Goal: Complete application form: Complete application form

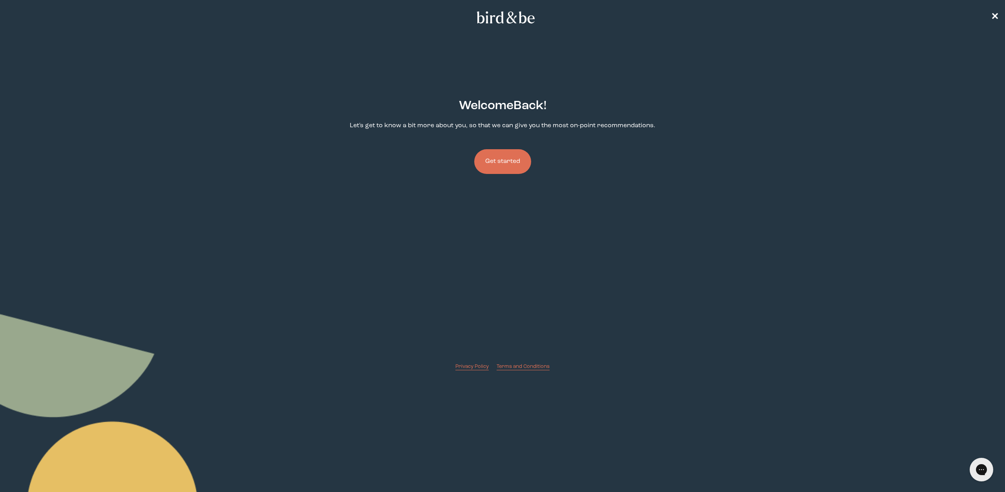
click at [497, 168] on button "Get started" at bounding box center [502, 161] width 57 height 25
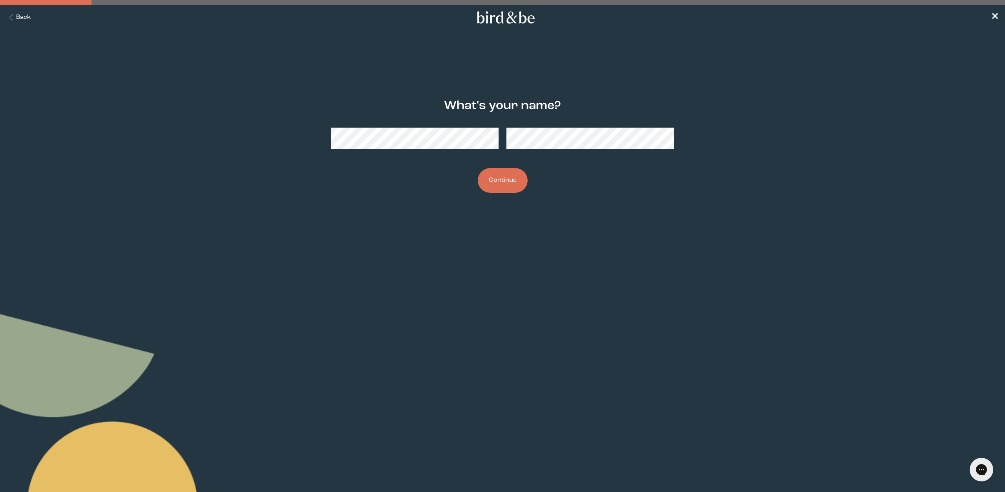
click at [492, 183] on button "Continue" at bounding box center [503, 180] width 50 height 25
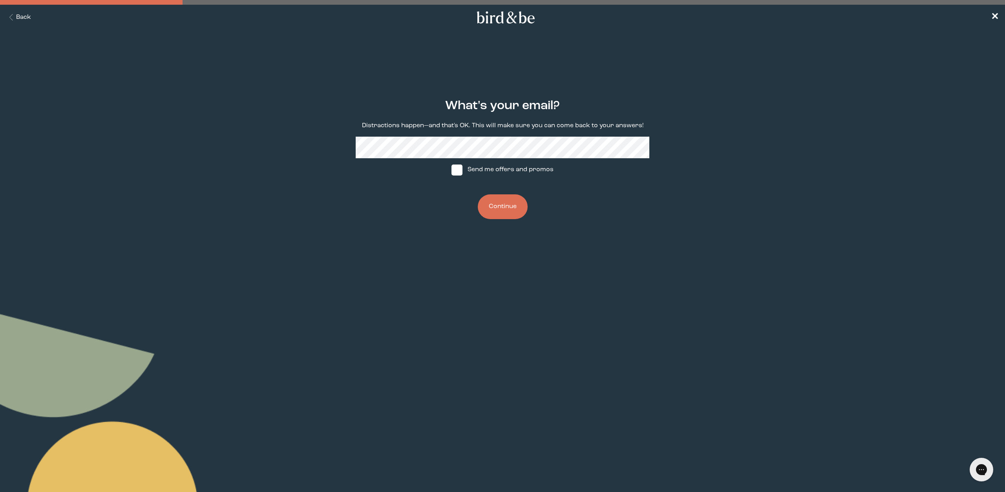
click at [497, 209] on button "Continue" at bounding box center [503, 206] width 50 height 25
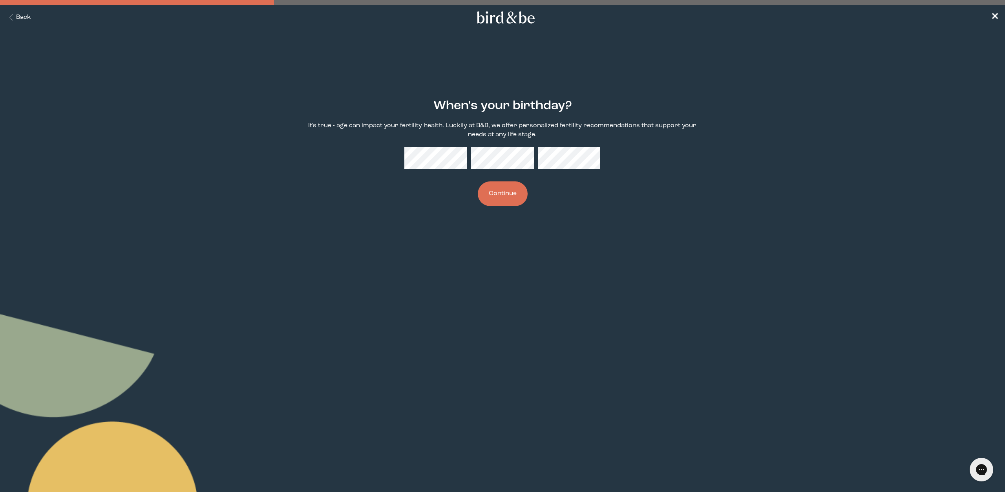
click at [502, 202] on button "Continue" at bounding box center [503, 193] width 50 height 25
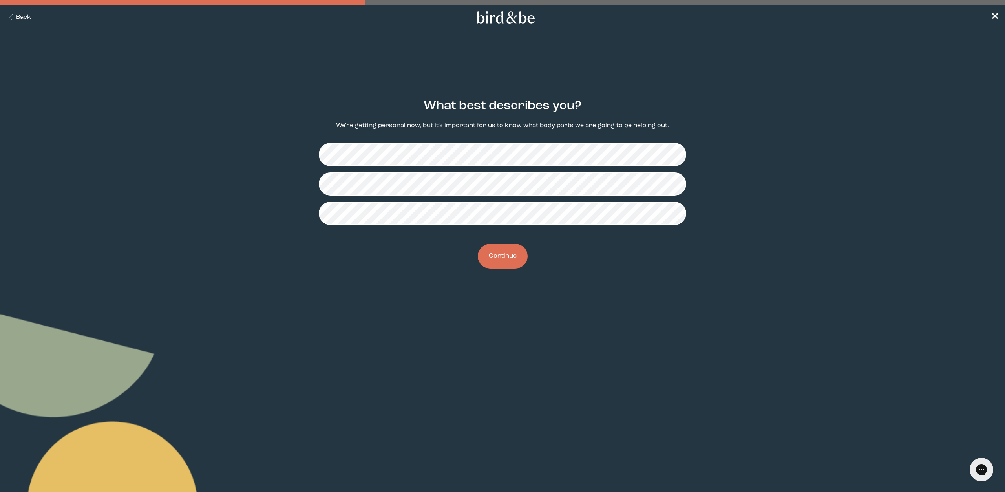
click at [502, 258] on button "Continue" at bounding box center [503, 256] width 50 height 25
click at [506, 259] on button "Continue" at bounding box center [503, 256] width 50 height 25
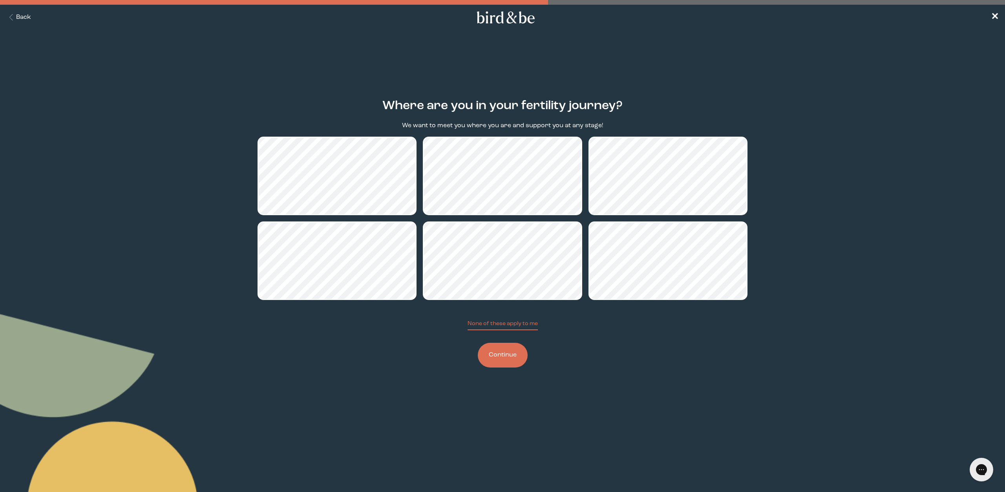
click at [501, 361] on button "Continue" at bounding box center [503, 355] width 50 height 25
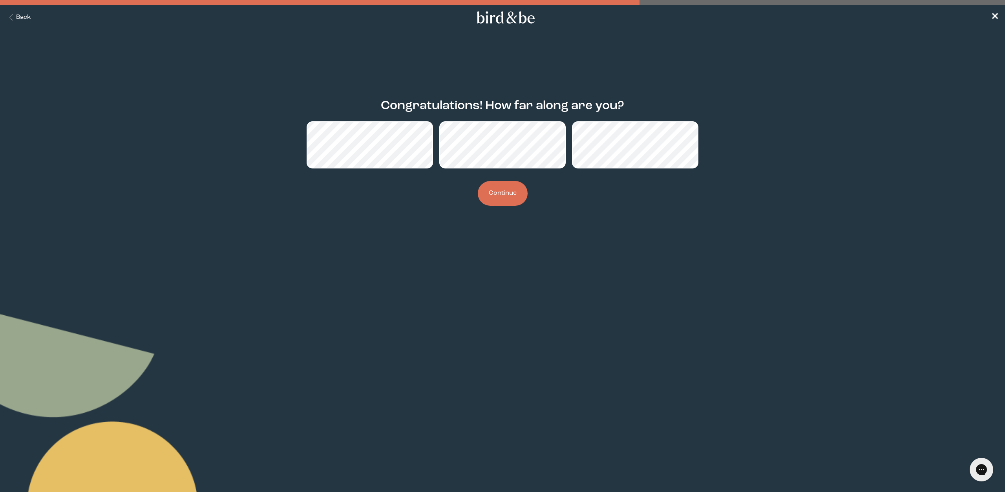
click at [508, 195] on button "Continue" at bounding box center [503, 193] width 50 height 25
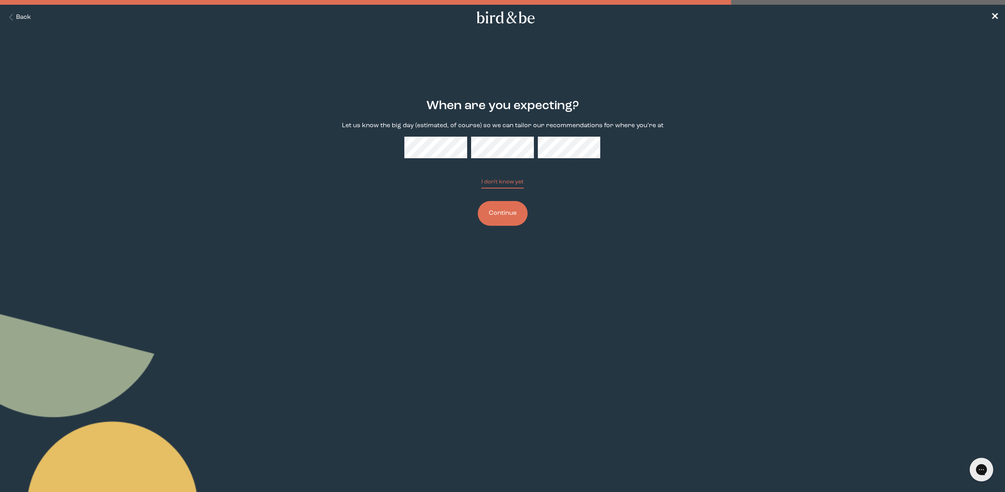
click at [481, 178] on button "I don't know yet" at bounding box center [502, 183] width 42 height 11
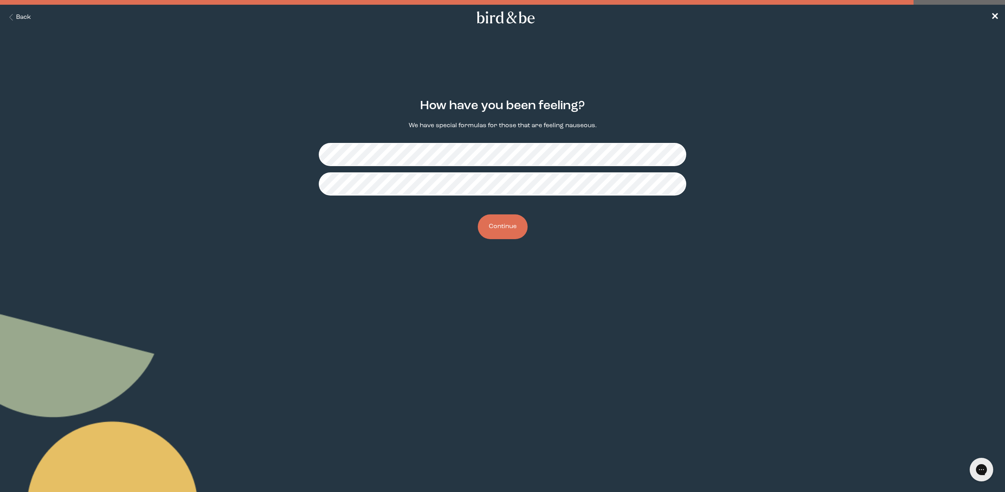
click at [510, 230] on button "Continue" at bounding box center [503, 226] width 50 height 25
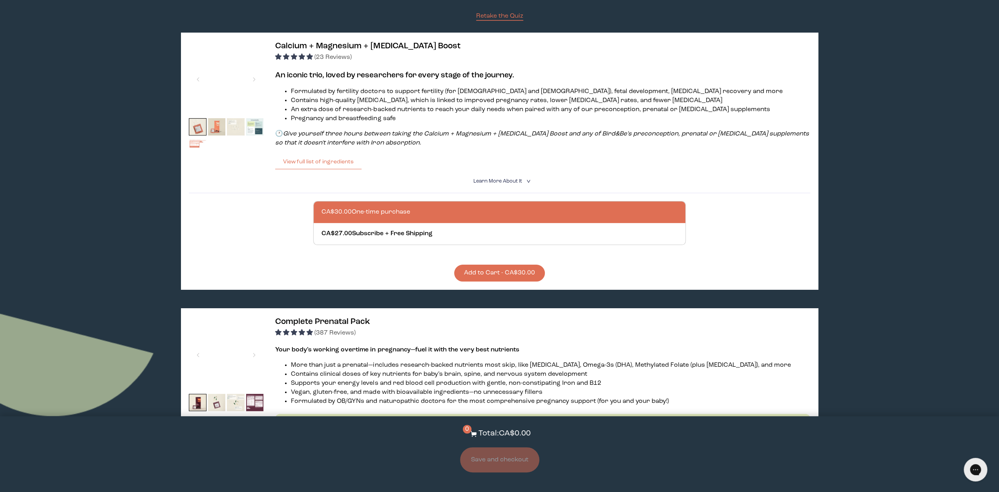
scroll to position [157, 0]
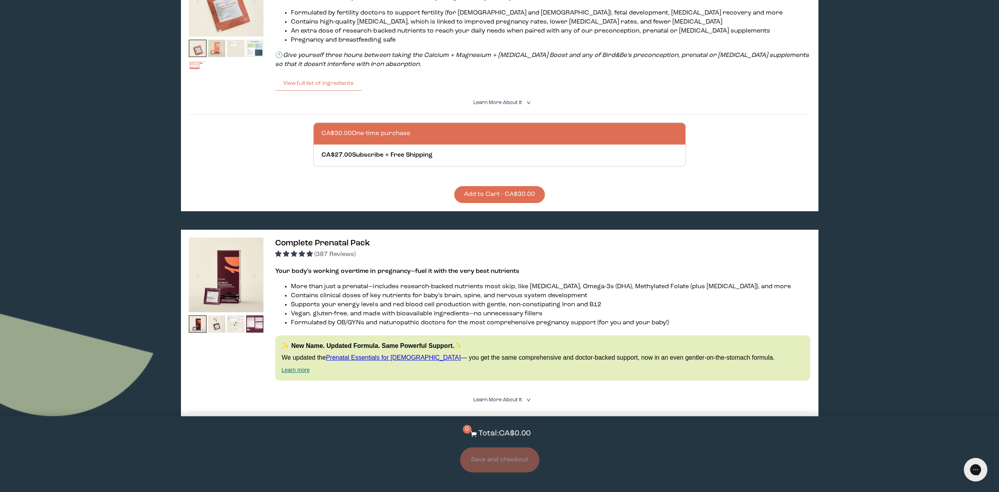
click at [225, 278] on img at bounding box center [226, 274] width 75 height 75
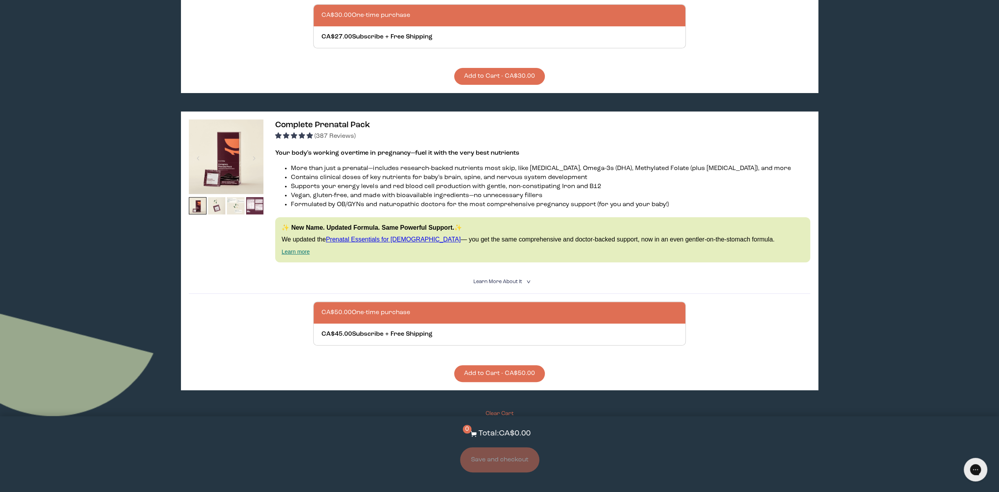
scroll to position [275, 0]
click at [495, 281] on summary "Learn More About it <" at bounding box center [499, 281] width 53 height 7
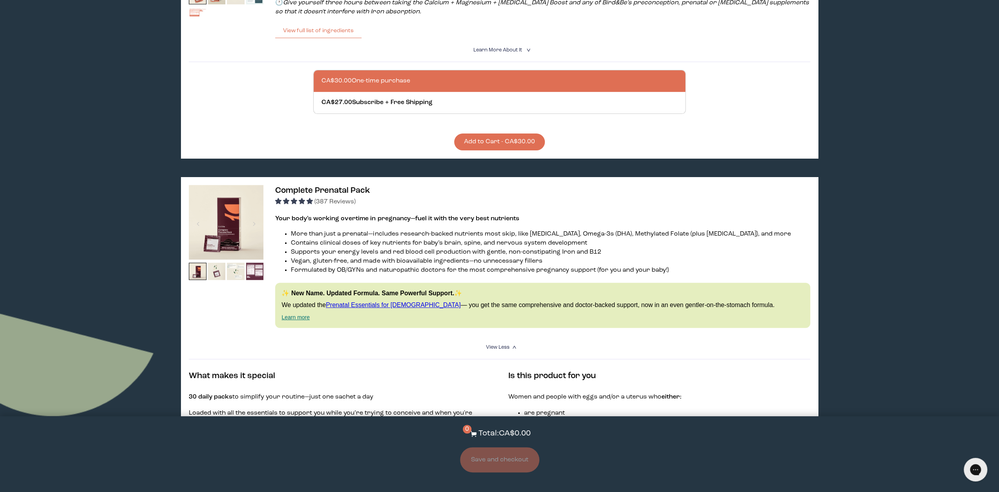
scroll to position [196, 0]
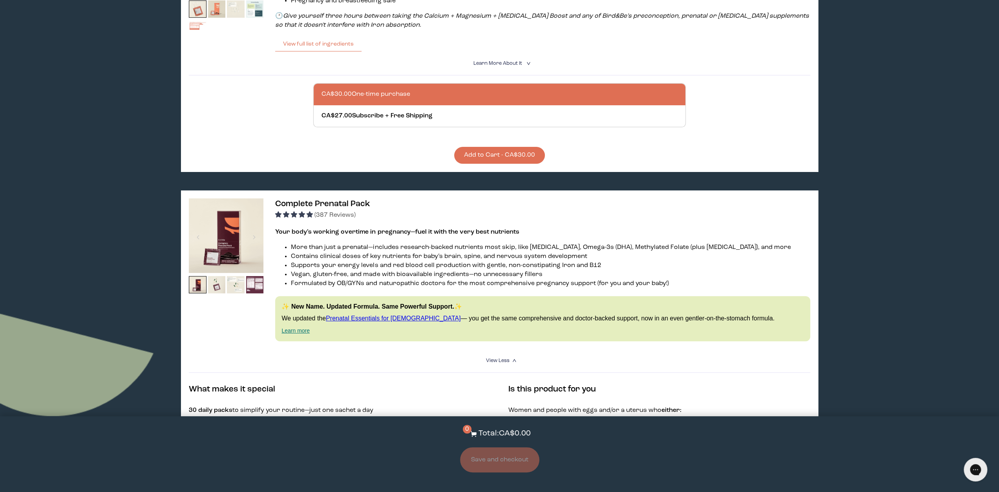
click at [221, 244] on img at bounding box center [226, 235] width 75 height 75
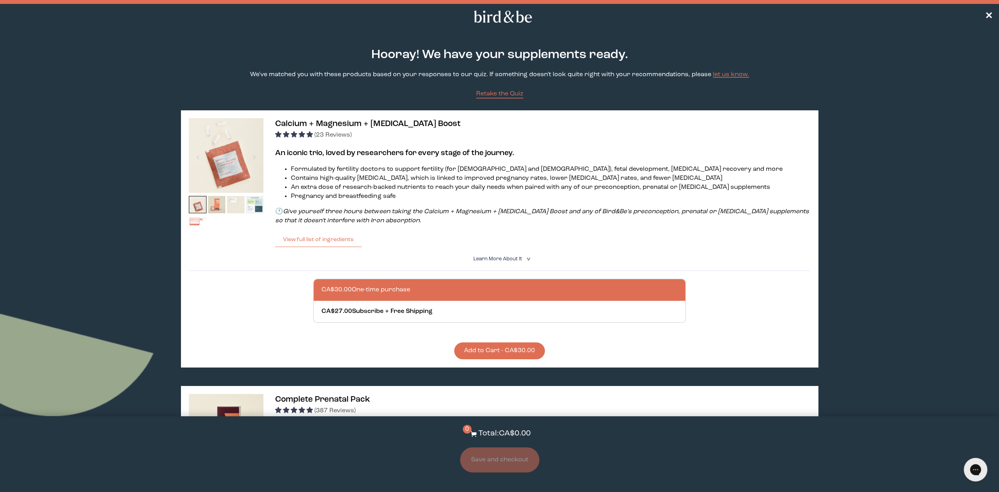
scroll to position [0, 0]
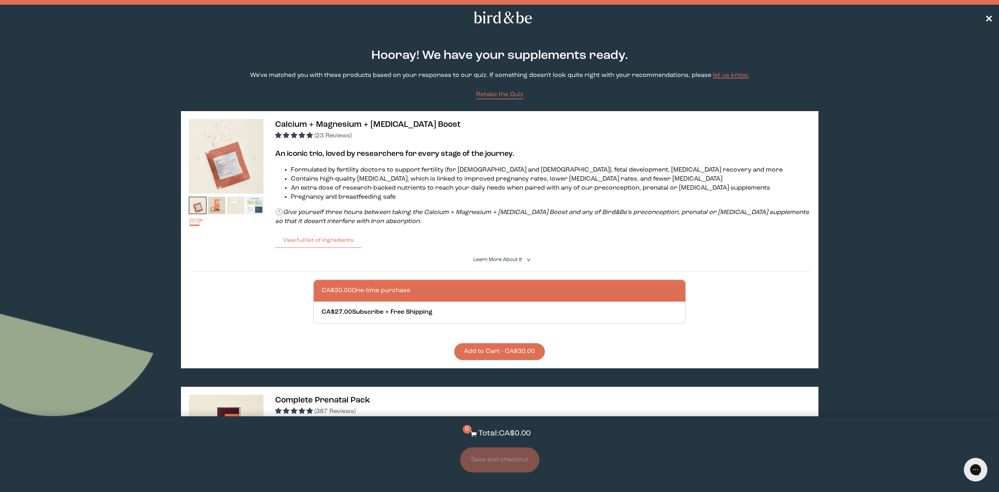
click at [990, 18] on span "✕" at bounding box center [989, 17] width 8 height 9
